Goal: Book appointment/travel/reservation

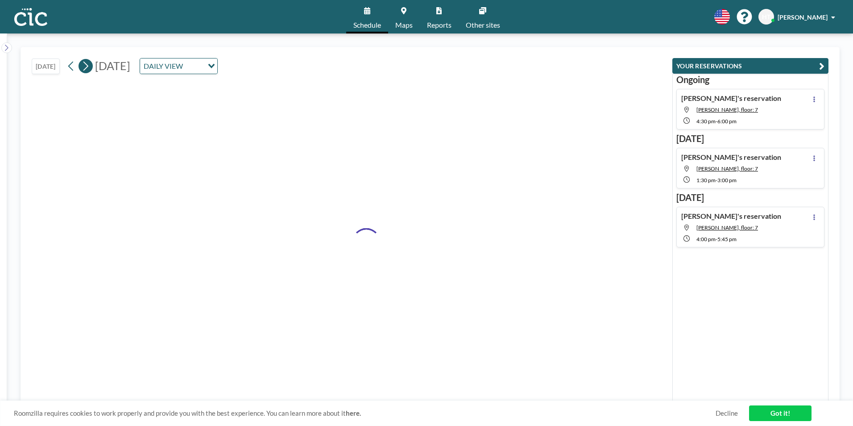
click at [85, 68] on icon at bounding box center [85, 65] width 8 height 13
click at [75, 69] on icon at bounding box center [71, 65] width 8 height 13
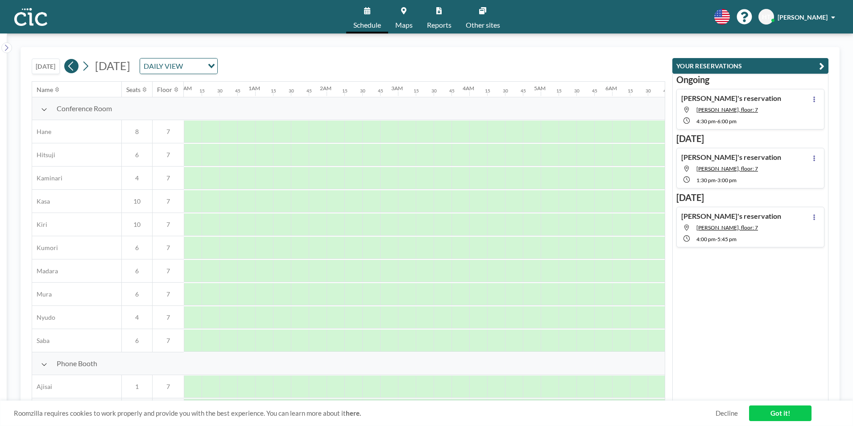
click at [75, 69] on icon at bounding box center [71, 65] width 8 height 13
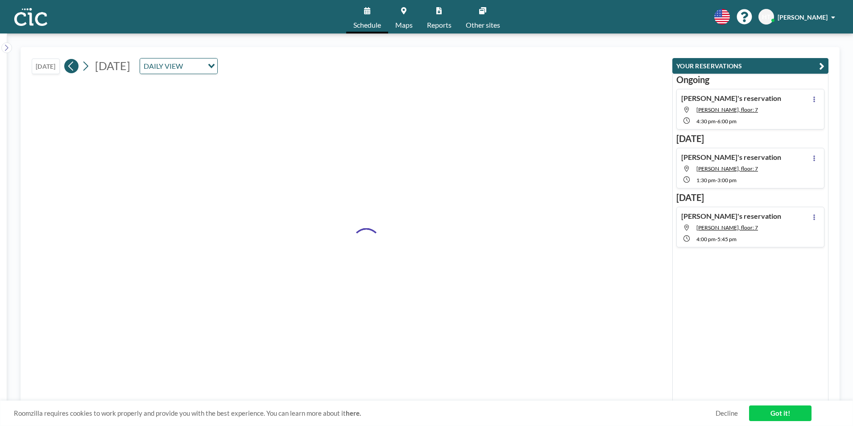
click at [75, 69] on icon at bounding box center [71, 65] width 8 height 13
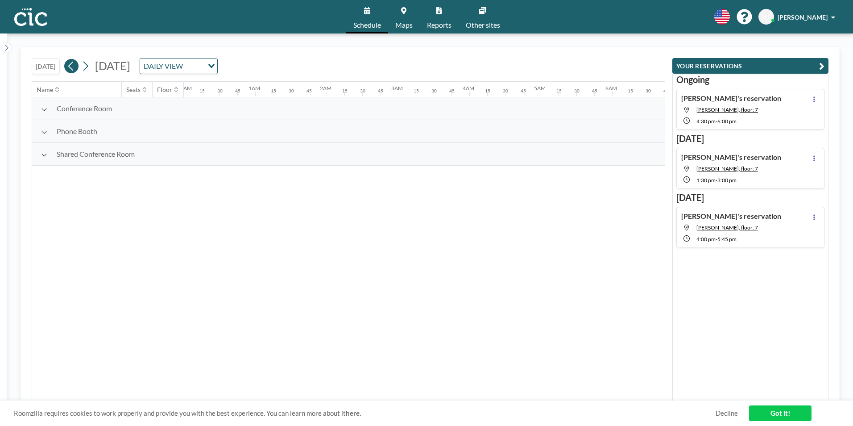
click at [75, 69] on icon at bounding box center [71, 65] width 8 height 13
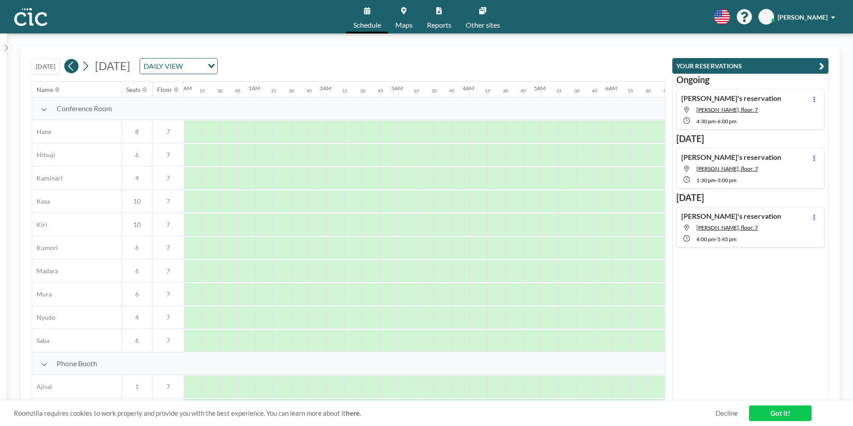
scroll to position [0, 553]
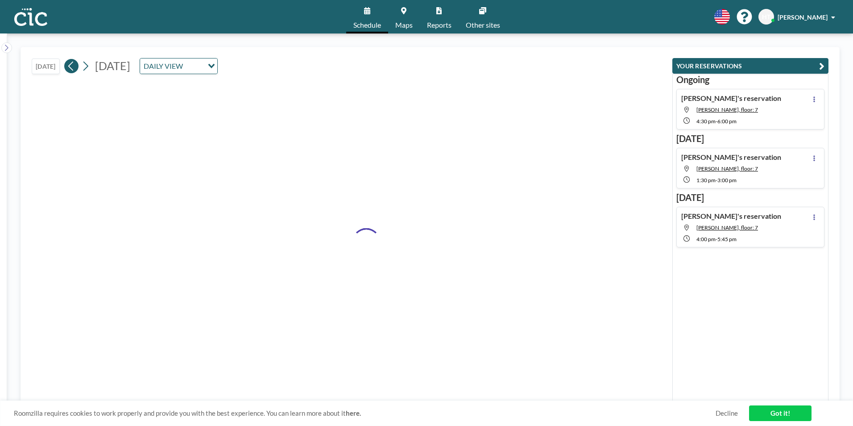
click at [75, 69] on icon at bounding box center [71, 65] width 8 height 13
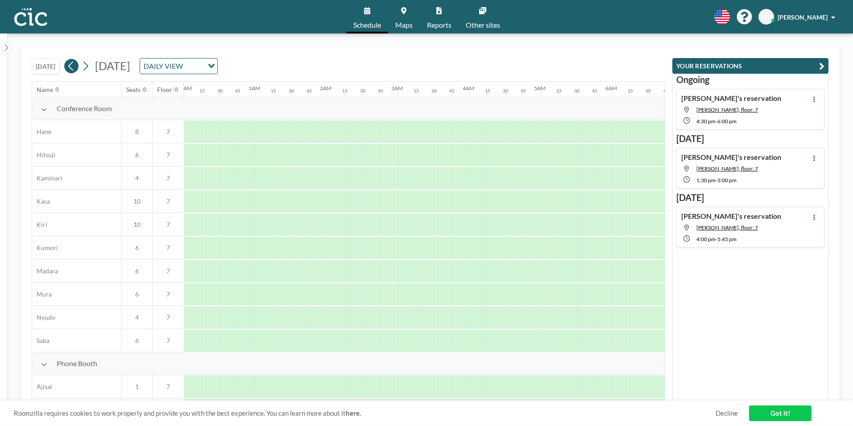
click at [75, 69] on icon at bounding box center [71, 65] width 8 height 13
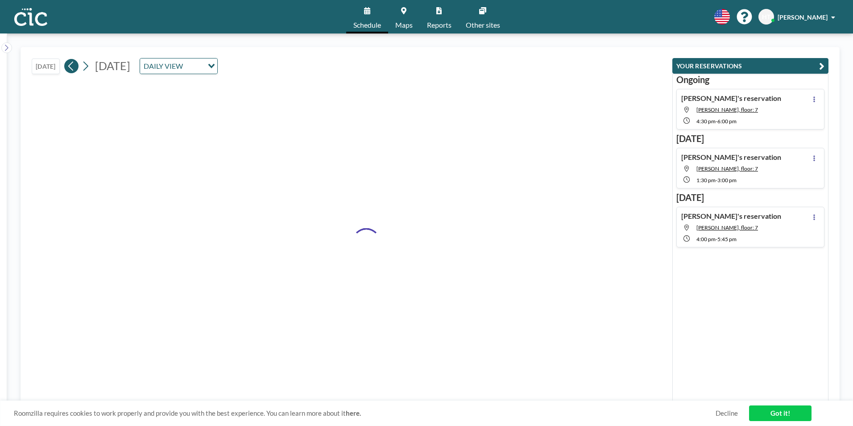
click at [75, 69] on icon at bounding box center [71, 65] width 8 height 13
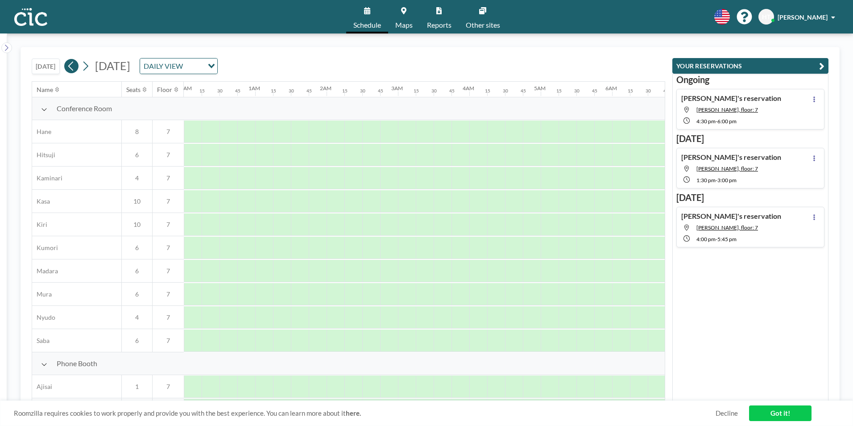
click at [75, 69] on icon at bounding box center [71, 65] width 8 height 13
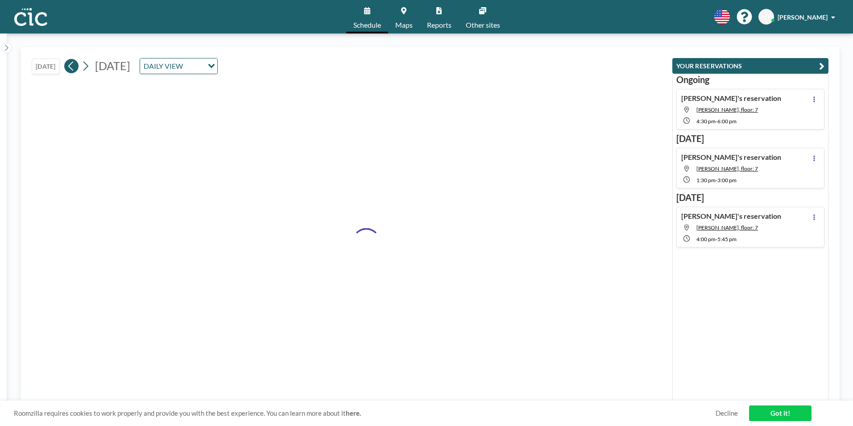
click at [75, 69] on icon at bounding box center [71, 65] width 8 height 13
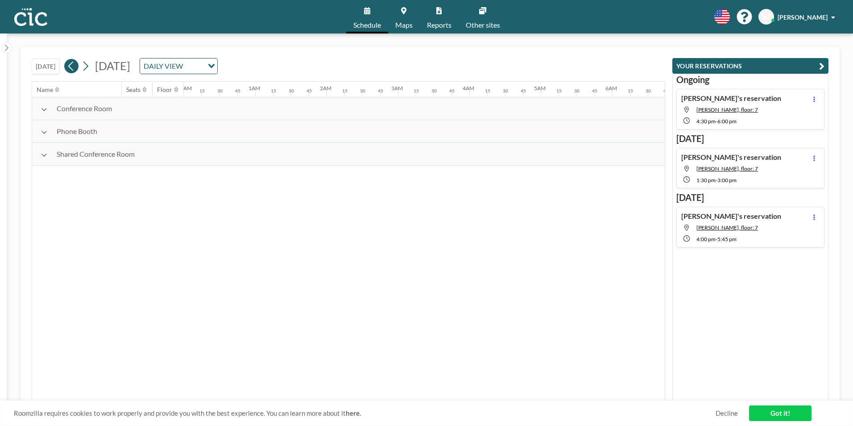
scroll to position [0, 0]
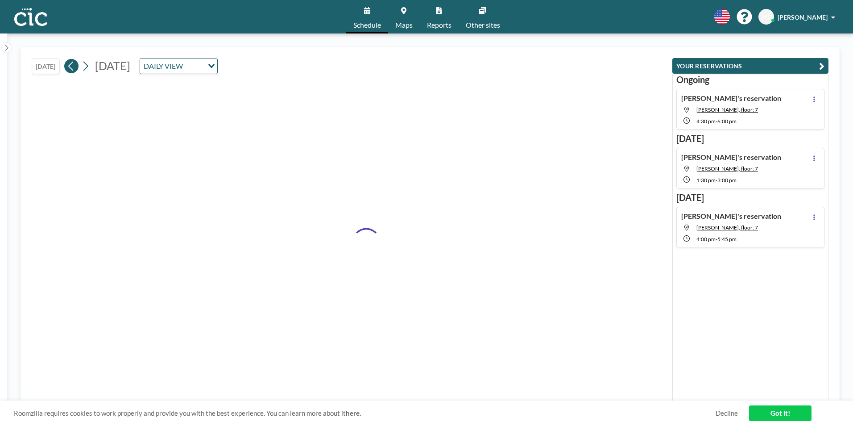
click at [75, 69] on icon at bounding box center [71, 65] width 8 height 13
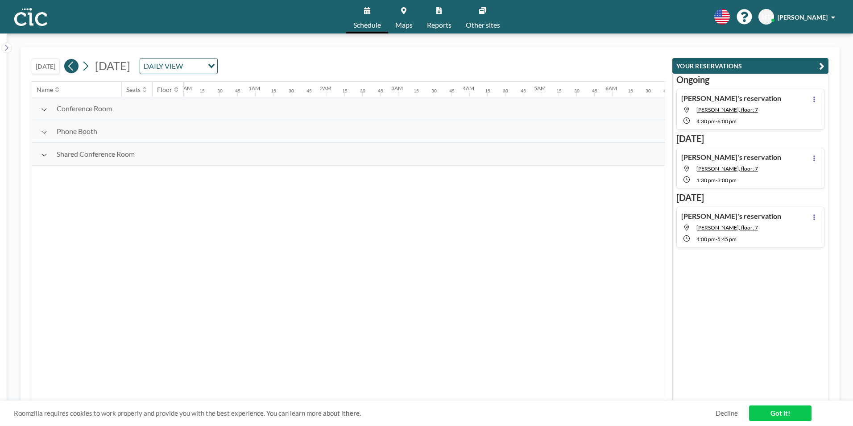
scroll to position [0, 45]
click at [75, 69] on icon at bounding box center [71, 65] width 8 height 13
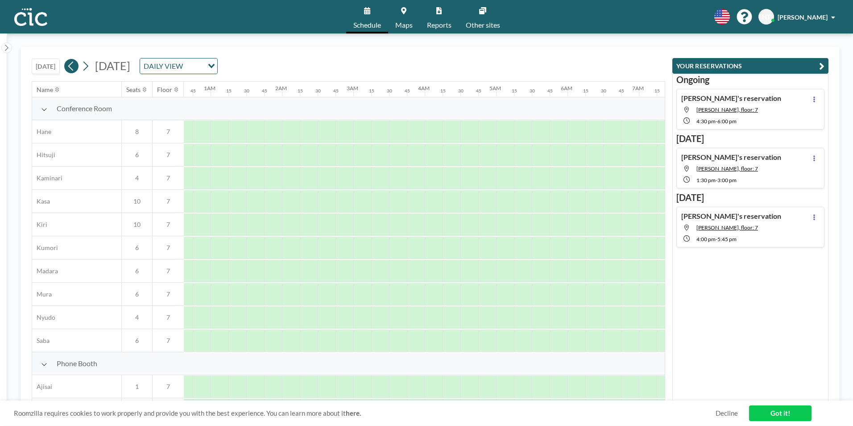
click at [75, 69] on icon at bounding box center [71, 65] width 8 height 13
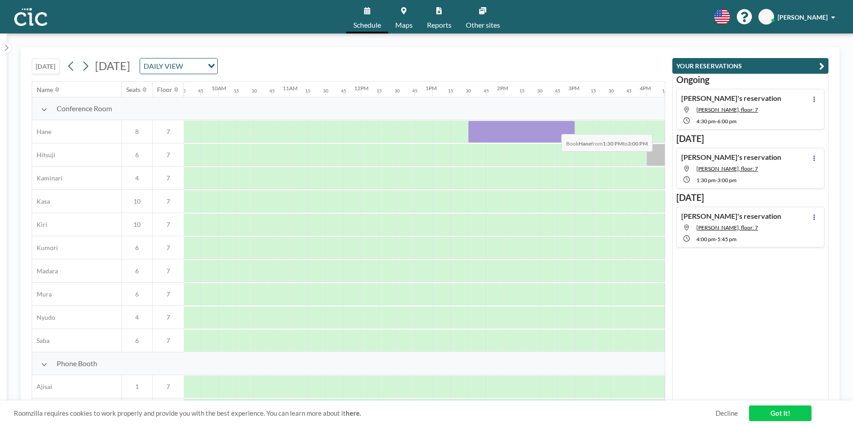
scroll to position [0, 686]
drag, startPoint x: 600, startPoint y: 136, endPoint x: 554, endPoint y: 127, distance: 46.3
click at [554, 127] on div at bounding box center [515, 131] width 107 height 22
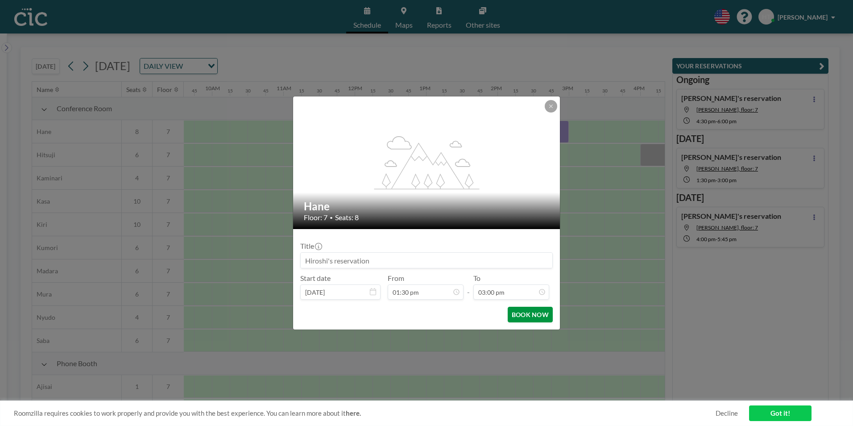
click at [540, 307] on button "BOOK NOW" at bounding box center [530, 315] width 45 height 16
